Goal: Transaction & Acquisition: Purchase product/service

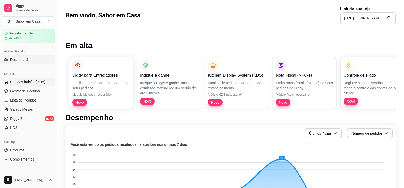
scroll to position [26, 0]
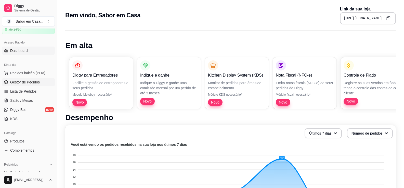
click at [29, 81] on span "Gestor de Pedidos" at bounding box center [25, 82] width 30 height 5
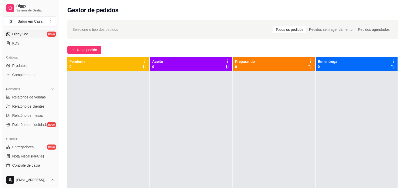
scroll to position [102, 0]
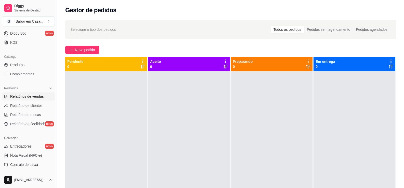
click at [27, 96] on span "Relatórios de vendas" at bounding box center [27, 96] width 34 height 5
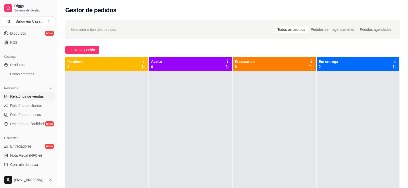
select select "ALL"
select select "0"
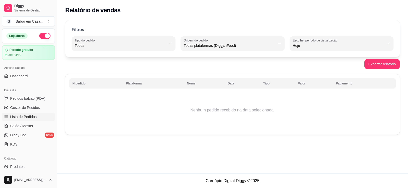
click at [23, 115] on span "Lista de Pedidos" at bounding box center [23, 117] width 27 height 5
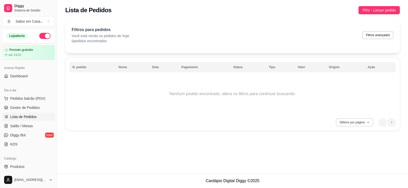
click at [358, 119] on button "30 itens por página" at bounding box center [354, 123] width 37 height 8
click at [347, 159] on span "50 pedidos" at bounding box center [354, 160] width 43 height 5
click at [394, 123] on li "next page button" at bounding box center [392, 123] width 8 height 8
click at [394, 35] on div "Filtros para pedidos Você está vendo os pedidos de hoje. 0 pedidos encontrados …" at bounding box center [232, 36] width 335 height 33
click at [390, 35] on button "Filtros avançados" at bounding box center [378, 35] width 30 height 8
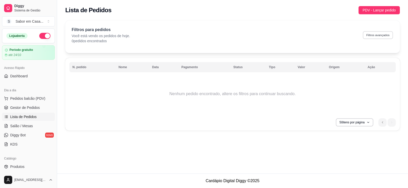
select select "0"
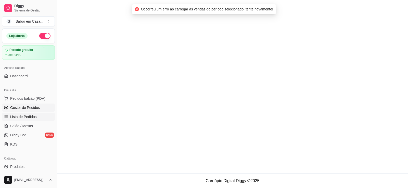
click at [24, 109] on span "Gestor de Pedidos" at bounding box center [25, 107] width 30 height 5
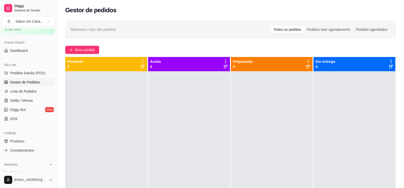
scroll to position [102, 0]
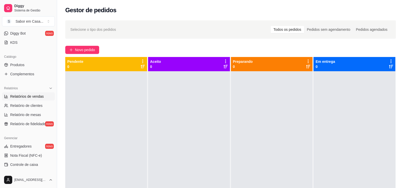
click at [37, 98] on span "Relatórios de vendas" at bounding box center [27, 96] width 34 height 5
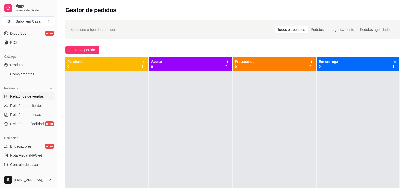
select select "ALL"
select select "0"
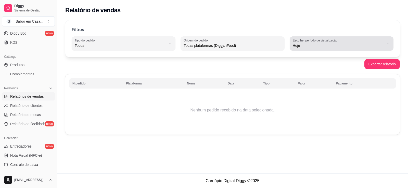
click at [328, 43] on div "Hoje" at bounding box center [339, 44] width 92 height 10
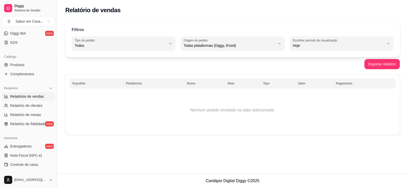
click at [308, 75] on span "7 dias" at bounding box center [339, 74] width 87 height 5
type input "7"
select select "7"
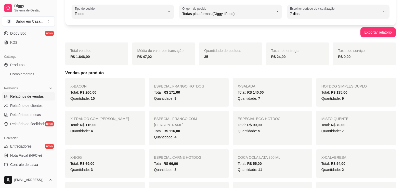
scroll to position [26, 0]
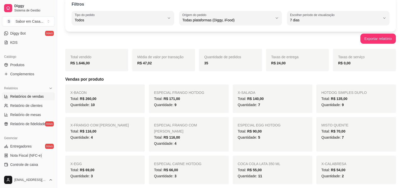
click at [81, 97] on span "R$ 260,00" at bounding box center [88, 99] width 17 height 4
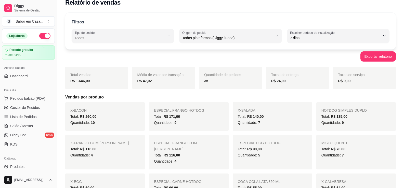
scroll to position [0, 0]
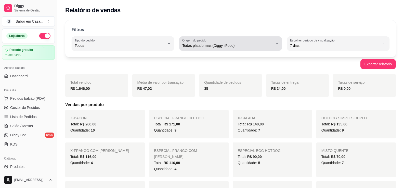
click at [279, 44] on icon "button" at bounding box center [277, 44] width 4 height 4
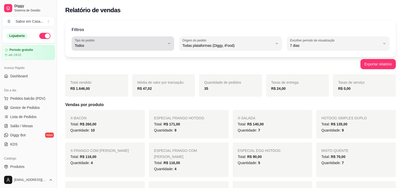
click at [108, 47] on span "Todos" at bounding box center [120, 45] width 90 height 5
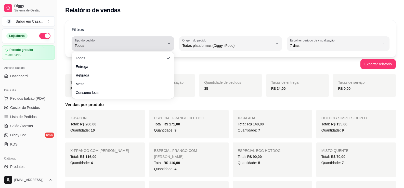
click at [108, 47] on span "Todos" at bounding box center [120, 45] width 90 height 5
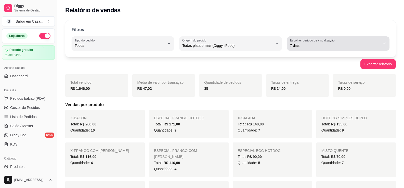
click at [351, 46] on span "7 dias" at bounding box center [335, 45] width 90 height 5
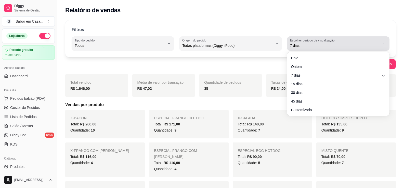
click at [351, 46] on span "7 dias" at bounding box center [335, 45] width 90 height 5
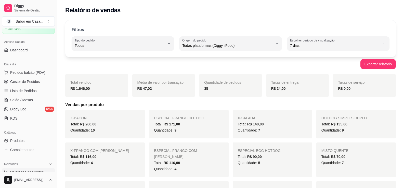
scroll to position [26, 0]
click at [24, 92] on span "Lista de Pedidos" at bounding box center [23, 91] width 27 height 5
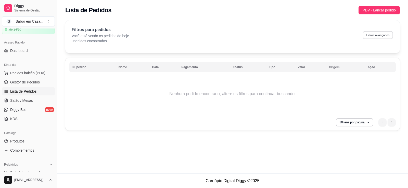
click at [376, 34] on button "Filtros avançados" at bounding box center [378, 35] width 30 height 8
select select "0"
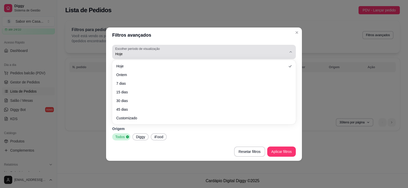
click at [290, 54] on icon "button" at bounding box center [291, 52] width 4 height 4
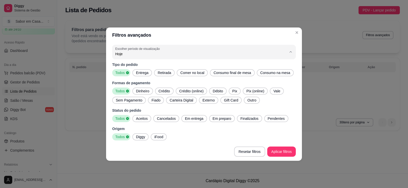
click at [125, 82] on span "7 dias" at bounding box center [201, 82] width 163 height 5
type input "7"
select select "7"
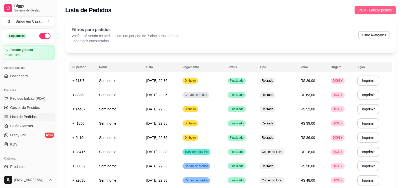
click at [378, 11] on span "PDV - Lançar pedido" at bounding box center [375, 10] width 33 height 6
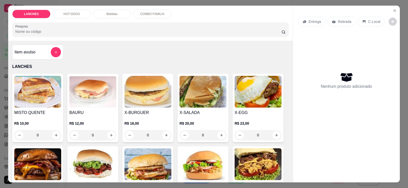
scroll to position [51, 0]
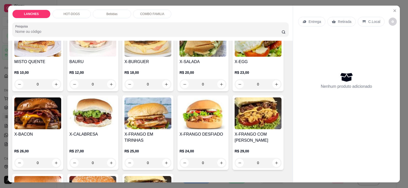
click at [154, 62] on h4 "X-BURGUER" at bounding box center [147, 62] width 47 height 6
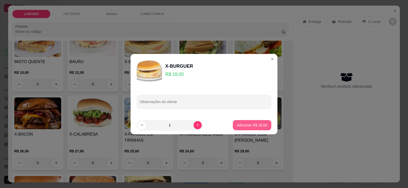
click at [240, 127] on p "Adicionar R$ 18,00" at bounding box center [252, 125] width 30 height 5
type input "1"
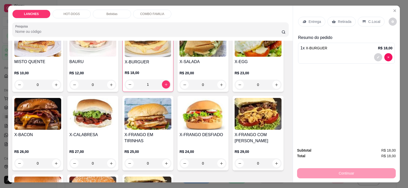
click at [343, 22] on p "Retirada" at bounding box center [345, 21] width 14 height 5
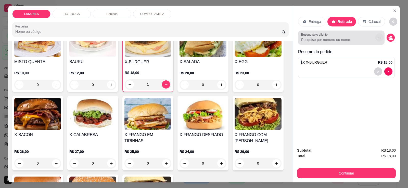
click at [378, 37] on icon "Show suggestions" at bounding box center [379, 37] width 4 height 4
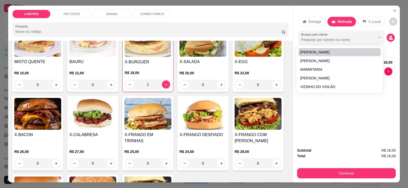
click at [402, 46] on div "LANCHES HOT-DOGS Bebidas COMBO FAMILIA Pesquisa Item avulso LANCHES MISTO QUENT…" at bounding box center [204, 94] width 408 height 188
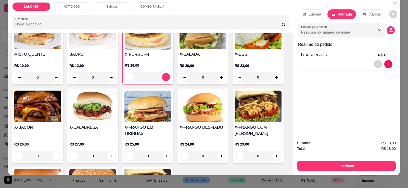
scroll to position [11, 0]
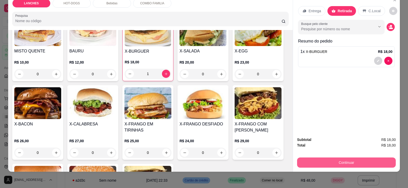
click at [354, 162] on button "Continuar" at bounding box center [346, 163] width 99 height 10
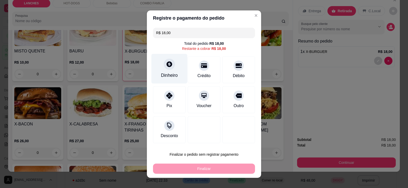
click at [162, 75] on div "Dinheiro" at bounding box center [169, 75] width 17 height 7
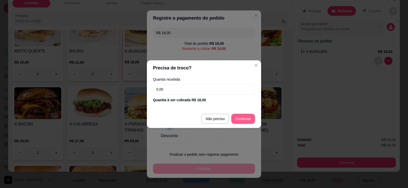
type input "R$ 0,00"
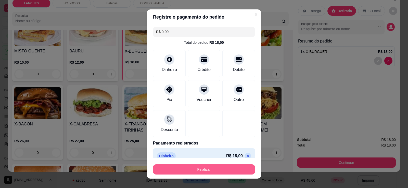
click at [213, 169] on button "Finalizar" at bounding box center [204, 170] width 102 height 10
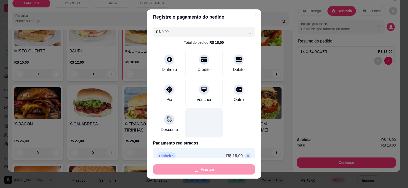
type input "0"
type input "-R$ 18,00"
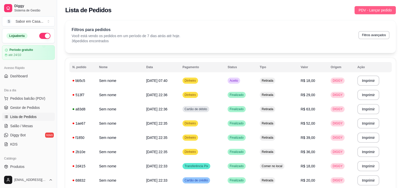
click at [374, 8] on span "PDV - Lançar pedido" at bounding box center [375, 10] width 33 height 6
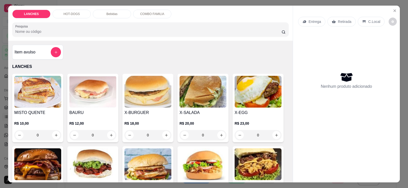
click at [130, 95] on img at bounding box center [147, 92] width 47 height 32
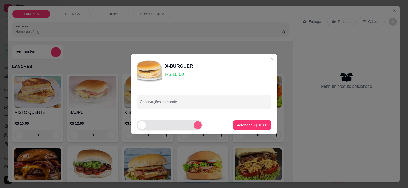
click at [196, 127] on icon "increase-product-quantity" at bounding box center [198, 125] width 4 height 4
type input "2"
click at [237, 124] on p "Adicionar R$ 36,00" at bounding box center [252, 125] width 30 height 5
type input "2"
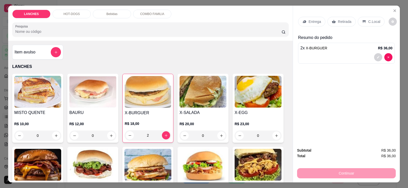
click at [341, 21] on p "Retirada" at bounding box center [345, 21] width 14 height 5
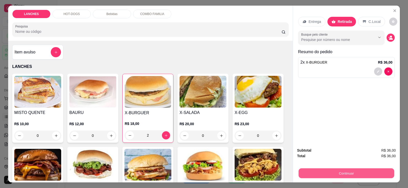
click at [372, 177] on button "Continuar" at bounding box center [347, 174] width 96 height 10
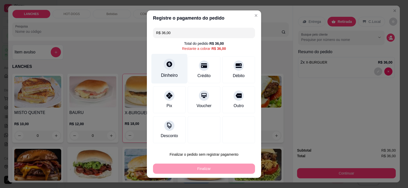
click at [163, 60] on div "Dinheiro" at bounding box center [170, 69] width 36 height 30
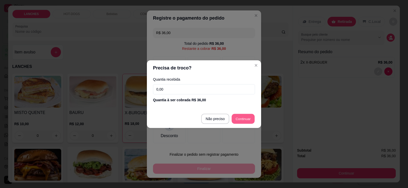
type input "R$ 0,00"
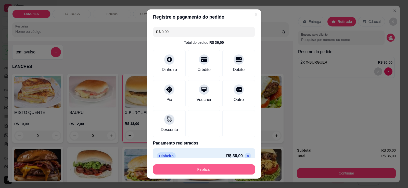
click at [216, 172] on button "Finalizar" at bounding box center [204, 170] width 102 height 10
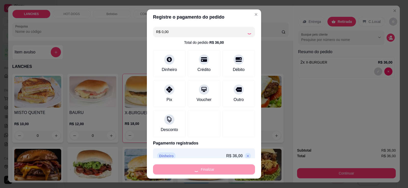
type input "0"
type input "-R$ 36,00"
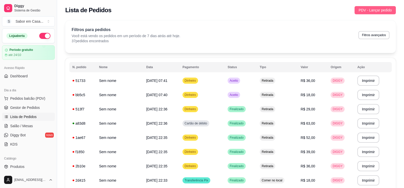
click at [380, 10] on span "PDV - Lançar pedido" at bounding box center [375, 10] width 33 height 6
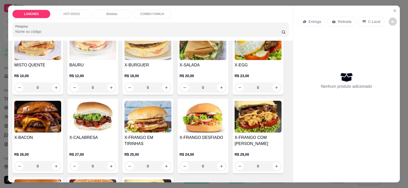
scroll to position [77, 0]
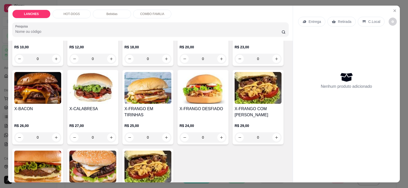
click at [259, 52] on div "R$ 23,00 0" at bounding box center [258, 54] width 47 height 19
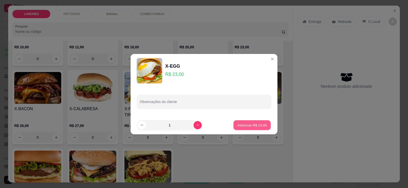
click at [237, 125] on p "Adicionar R$ 23,00" at bounding box center [252, 125] width 30 height 5
type input "1"
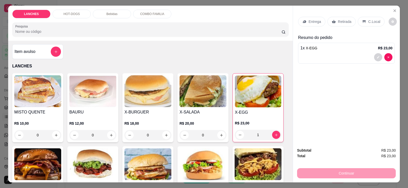
scroll to position [52, 0]
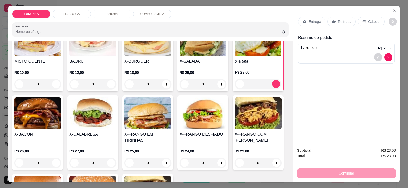
click at [152, 54] on img at bounding box center [147, 40] width 47 height 32
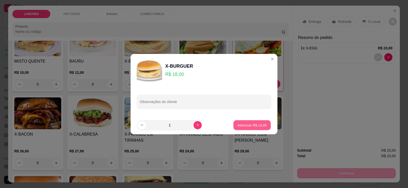
click at [241, 125] on p "Adicionar R$ 18,00" at bounding box center [252, 125] width 30 height 5
type input "1"
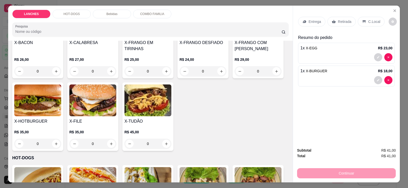
scroll to position [154, 0]
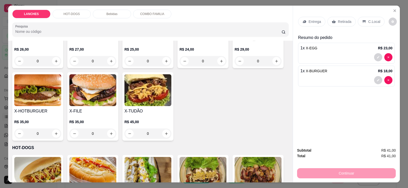
click at [352, 21] on div "Retirada" at bounding box center [341, 22] width 28 height 10
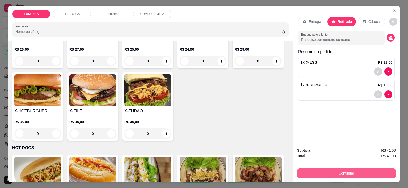
click at [360, 169] on button "Continuar" at bounding box center [346, 174] width 99 height 10
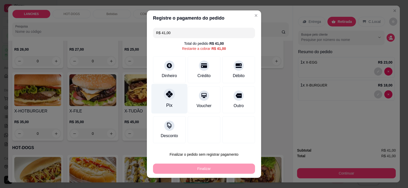
click at [166, 104] on div "Pix" at bounding box center [169, 105] width 6 height 7
type input "R$ 0,00"
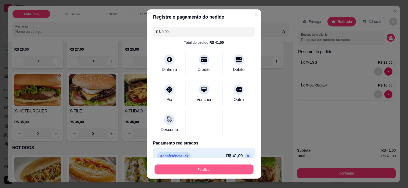
click at [189, 169] on button "Finalizar" at bounding box center [204, 170] width 99 height 10
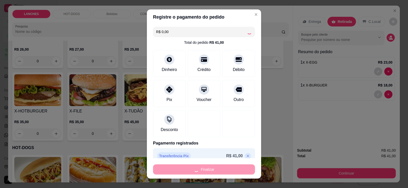
type input "0"
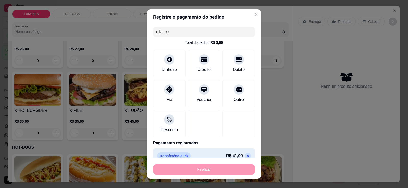
type input "-R$ 41,00"
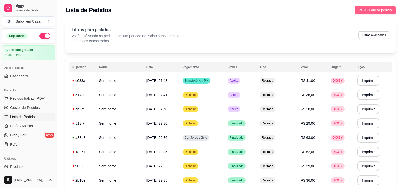
click at [374, 11] on span "PDV - Lançar pedido" at bounding box center [375, 10] width 33 height 6
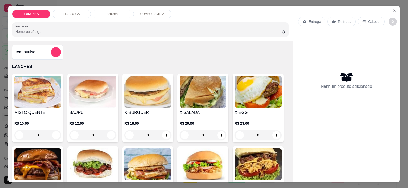
click at [79, 15] on div "HOT-DOGS" at bounding box center [72, 14] width 38 height 9
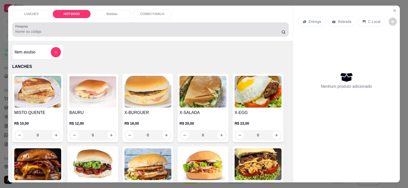
scroll to position [11, 0]
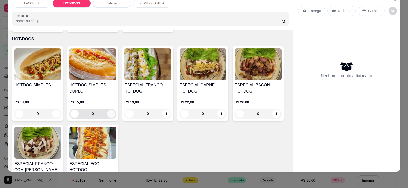
click at [111, 112] on icon "increase-product-quantity" at bounding box center [111, 114] width 4 height 4
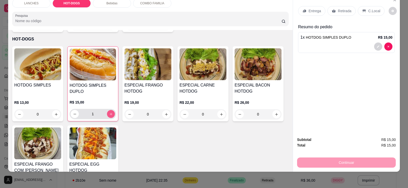
click at [111, 110] on button "increase-product-quantity" at bounding box center [111, 114] width 8 height 8
type input "2"
click at [111, 1] on div "Bebidas" at bounding box center [112, 3] width 38 height 9
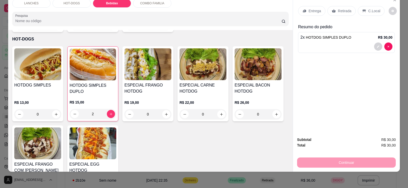
scroll to position [420, 0]
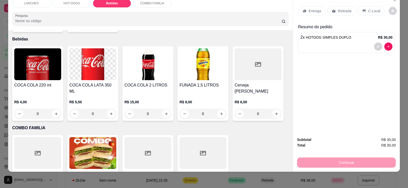
click at [209, 69] on img at bounding box center [203, 64] width 47 height 32
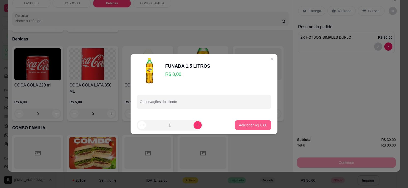
click at [242, 127] on p "Adicionar R$ 8,00" at bounding box center [253, 125] width 28 height 5
type input "1"
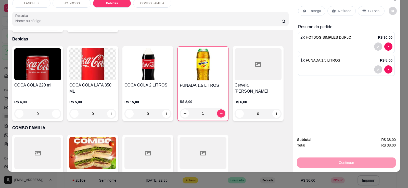
click at [342, 13] on p "Retirada" at bounding box center [345, 10] width 14 height 5
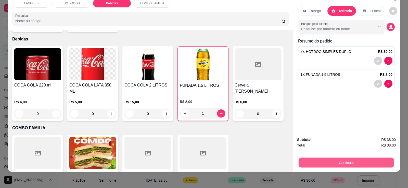
click at [367, 163] on button "Continuar" at bounding box center [347, 163] width 96 height 10
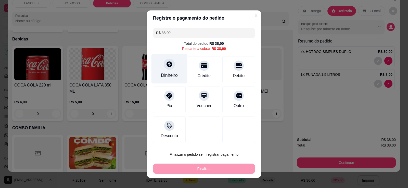
click at [169, 68] on div at bounding box center [169, 64] width 11 height 11
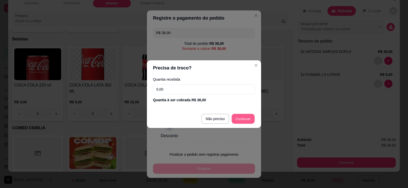
type input "R$ 0,00"
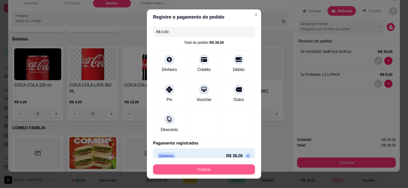
click at [213, 167] on button "Finalizar" at bounding box center [204, 170] width 102 height 10
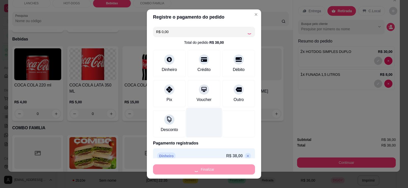
type input "0"
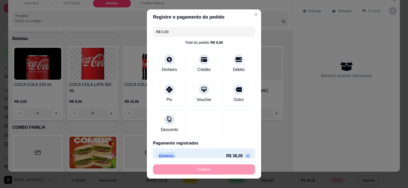
type input "-R$ 38,00"
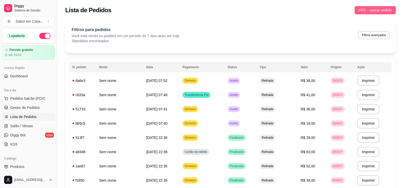
click at [378, 7] on button "PDV - Lançar pedido" at bounding box center [375, 10] width 41 height 8
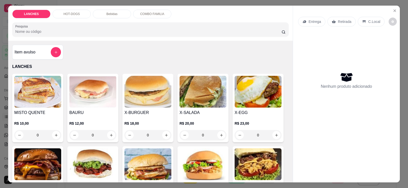
click at [64, 13] on p "HOT-DOGS" at bounding box center [72, 14] width 16 height 4
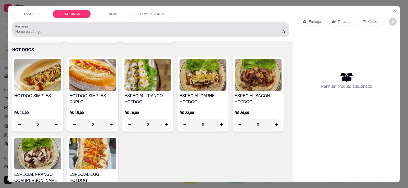
scroll to position [11, 0]
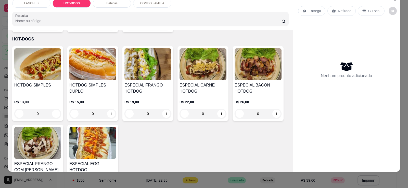
click at [153, 68] on img at bounding box center [147, 64] width 47 height 32
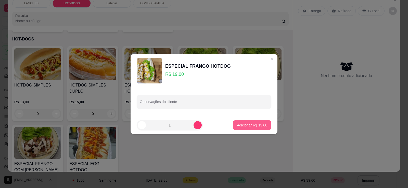
click at [249, 125] on p "Adicionar R$ 19,00" at bounding box center [252, 125] width 30 height 5
type input "1"
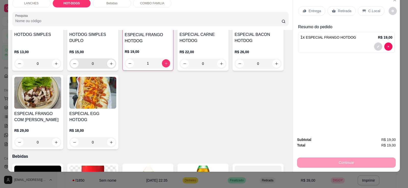
scroll to position [302, 0]
click at [91, 101] on img at bounding box center [92, 93] width 47 height 32
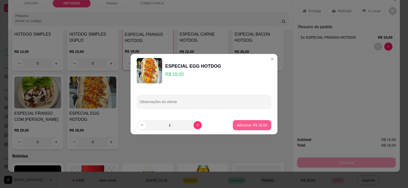
click at [245, 124] on p "Adicionar R$ 18,00" at bounding box center [252, 125] width 30 height 5
type input "1"
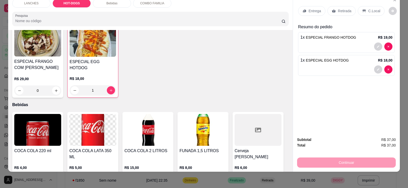
scroll to position [404, 0]
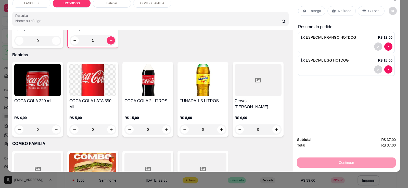
drag, startPoint x: 333, startPoint y: 8, endPoint x: 335, endPoint y: 19, distance: 11.5
click at [333, 8] on div "Retirada" at bounding box center [341, 11] width 28 height 10
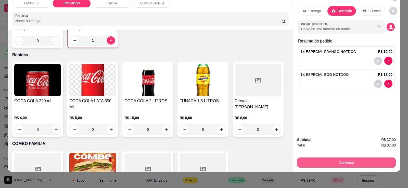
click at [350, 166] on button "Continuar" at bounding box center [346, 163] width 99 height 10
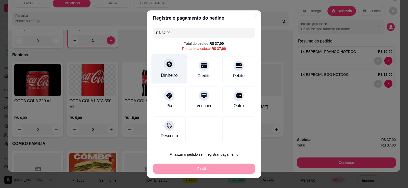
click at [164, 70] on div "Dinheiro" at bounding box center [170, 69] width 36 height 30
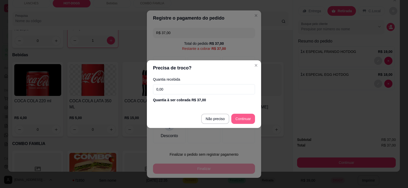
type input "R$ 0,00"
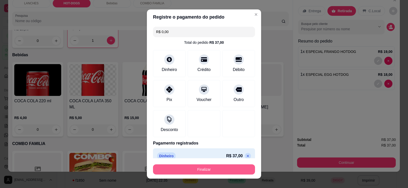
click at [208, 168] on button "Finalizar" at bounding box center [204, 170] width 102 height 10
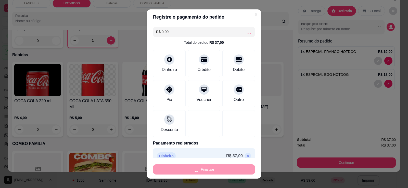
type input "0"
type input "-R$ 37,00"
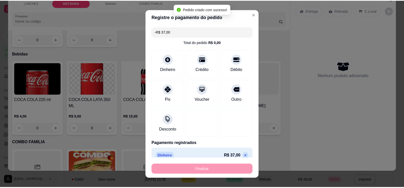
scroll to position [404, 0]
